Goal: Task Accomplishment & Management: Use online tool/utility

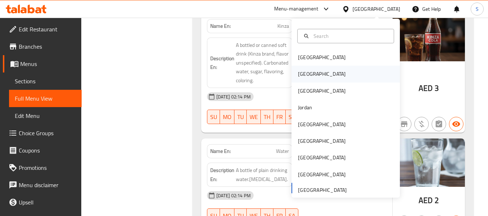
click at [322, 74] on div "[GEOGRAPHIC_DATA]" at bounding box center [345, 74] width 108 height 17
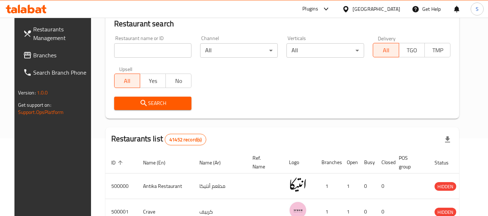
scroll to position [42, 0]
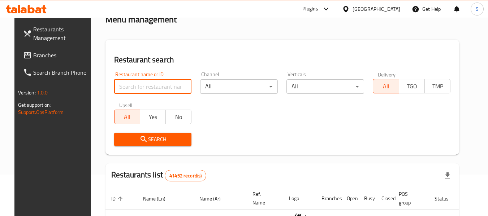
paste input "707833"
type input "707833"
click button "Search" at bounding box center [153, 139] width 78 height 13
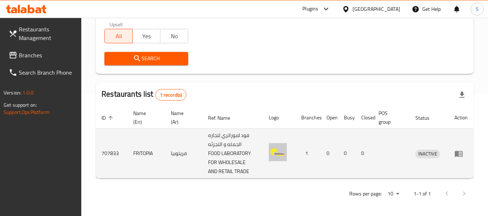
scroll to position [124, 0]
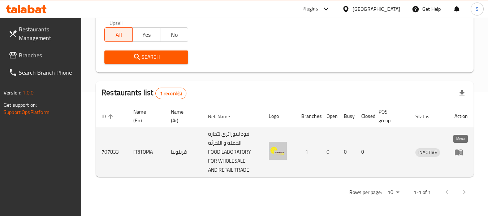
click at [462, 154] on icon "enhanced table" at bounding box center [459, 152] width 8 height 6
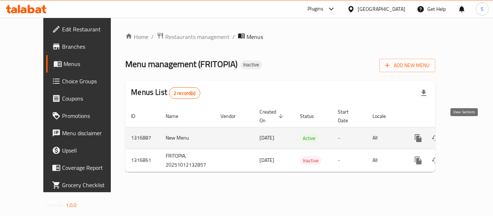
click at [466, 134] on icon "enhanced table" at bounding box center [470, 138] width 9 height 9
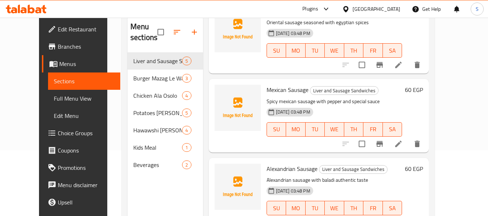
scroll to position [101, 0]
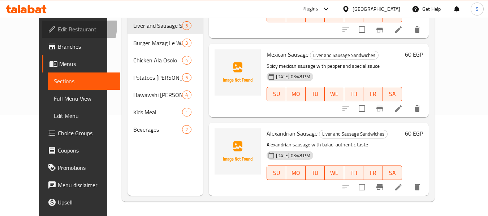
click at [58, 27] on span "Edit Restaurant" at bounding box center [86, 29] width 57 height 9
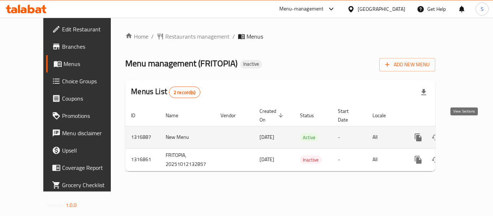
click at [466, 133] on icon "enhanced table" at bounding box center [470, 137] width 9 height 9
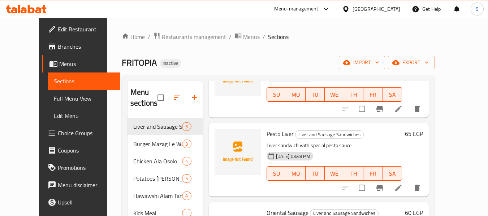
scroll to position [72, 0]
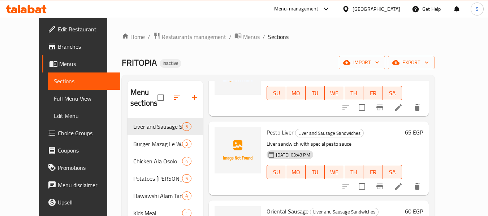
click at [54, 98] on span "Full Menu View" at bounding box center [84, 98] width 61 height 9
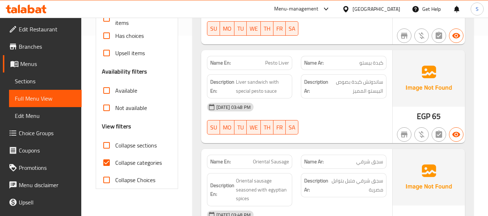
click at [121, 164] on span "Collapse categories" at bounding box center [138, 163] width 47 height 9
click at [115, 164] on input "Collapse categories" at bounding box center [106, 162] width 17 height 17
checkbox input "false"
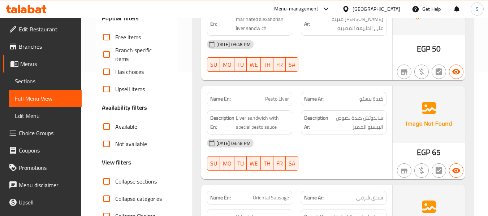
scroll to position [217, 0]
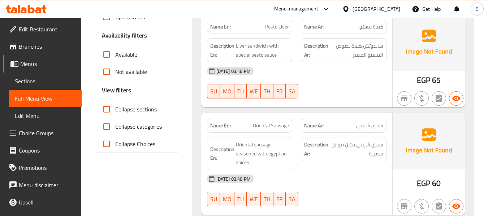
click at [131, 110] on span "Collapse sections" at bounding box center [136, 109] width 42 height 9
click at [115, 110] on input "Collapse sections" at bounding box center [106, 109] width 17 height 17
checkbox input "true"
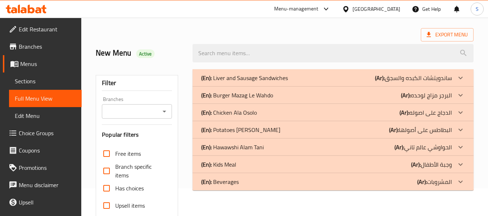
scroll to position [23, 0]
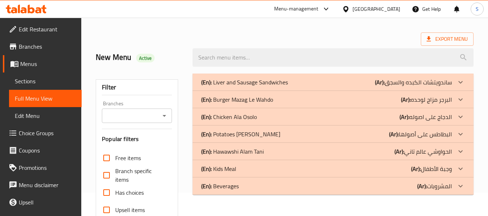
click at [299, 83] on div "(En): Liver and Sausage Sandwiches (Ar): ساندويتشات الكبده والسجق" at bounding box center [326, 82] width 251 height 9
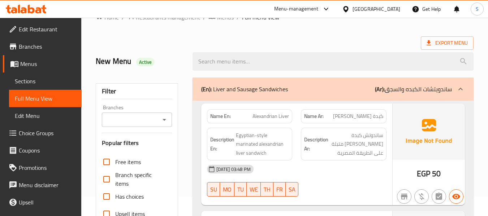
scroll to position [19, 0]
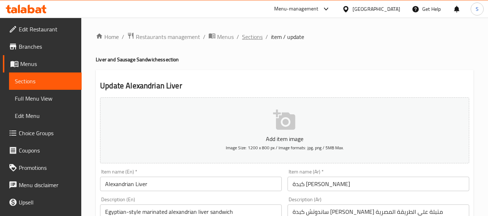
click at [257, 36] on span "Sections" at bounding box center [252, 36] width 21 height 9
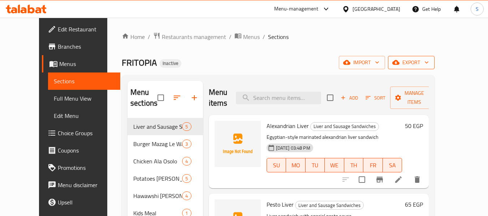
click at [429, 62] on span "export" at bounding box center [411, 62] width 35 height 9
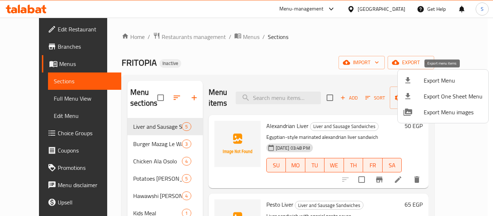
click at [454, 77] on span "Export Menu" at bounding box center [453, 80] width 59 height 9
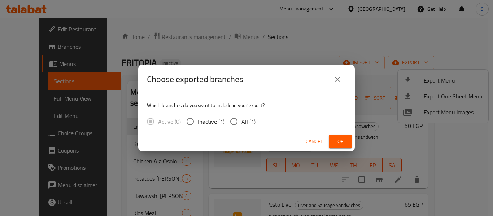
click at [249, 121] on span "All (1)" at bounding box center [249, 121] width 14 height 9
click at [242, 121] on input "All (1)" at bounding box center [233, 121] width 15 height 15
radio input "true"
click at [349, 139] on button "Ok" at bounding box center [340, 141] width 23 height 13
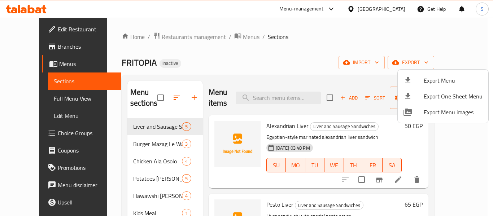
drag, startPoint x: 302, startPoint y: 125, endPoint x: 351, endPoint y: 129, distance: 48.6
click at [351, 129] on div at bounding box center [246, 108] width 493 height 216
